Goal: Task Accomplishment & Management: Manage account settings

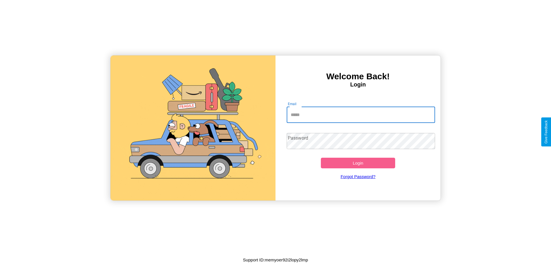
click at [361, 115] on input "Email" at bounding box center [361, 115] width 149 height 16
type input "**********"
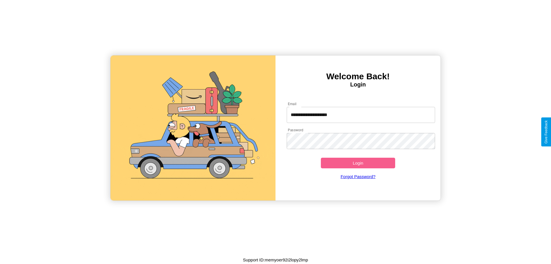
click at [358, 163] on button "Login" at bounding box center [358, 163] width 74 height 11
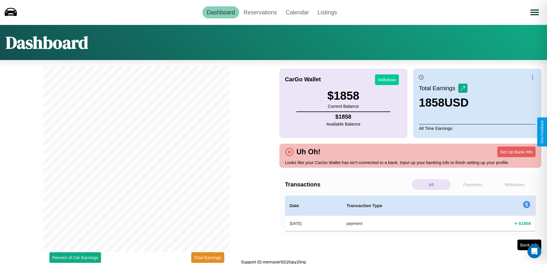
click at [387, 80] on button "Withdraw" at bounding box center [387, 79] width 24 height 11
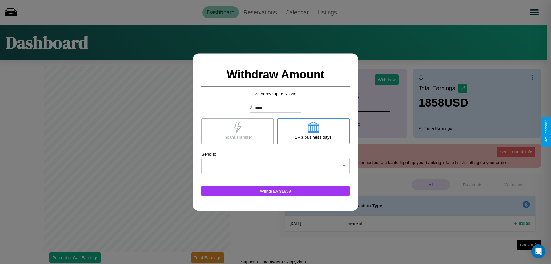
click at [238, 131] on icon at bounding box center [237, 126] width 7 height 11
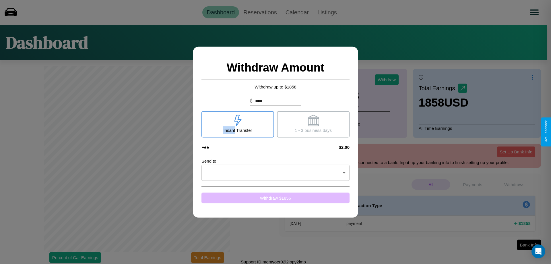
click at [276, 197] on button "Withdraw $ 1856" at bounding box center [276, 197] width 148 height 11
